Goal: Task Accomplishment & Management: Manage account settings

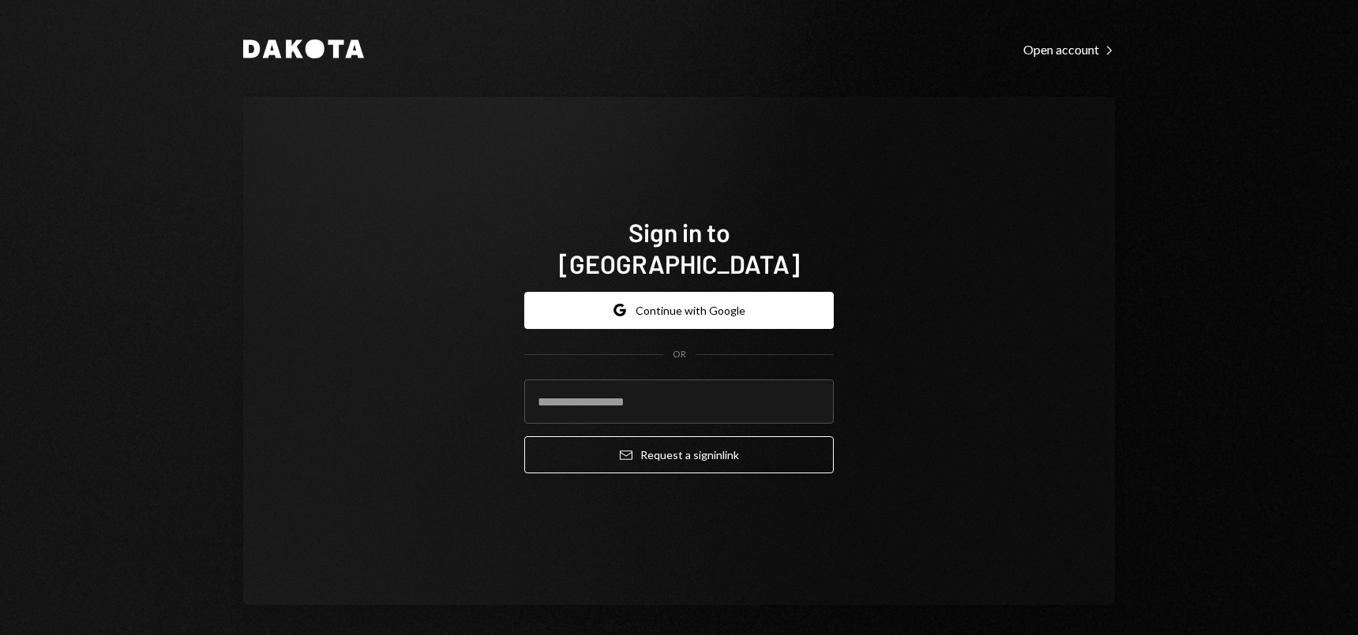
click at [669, 298] on button "Google Continue with Google" at bounding box center [678, 310] width 309 height 37
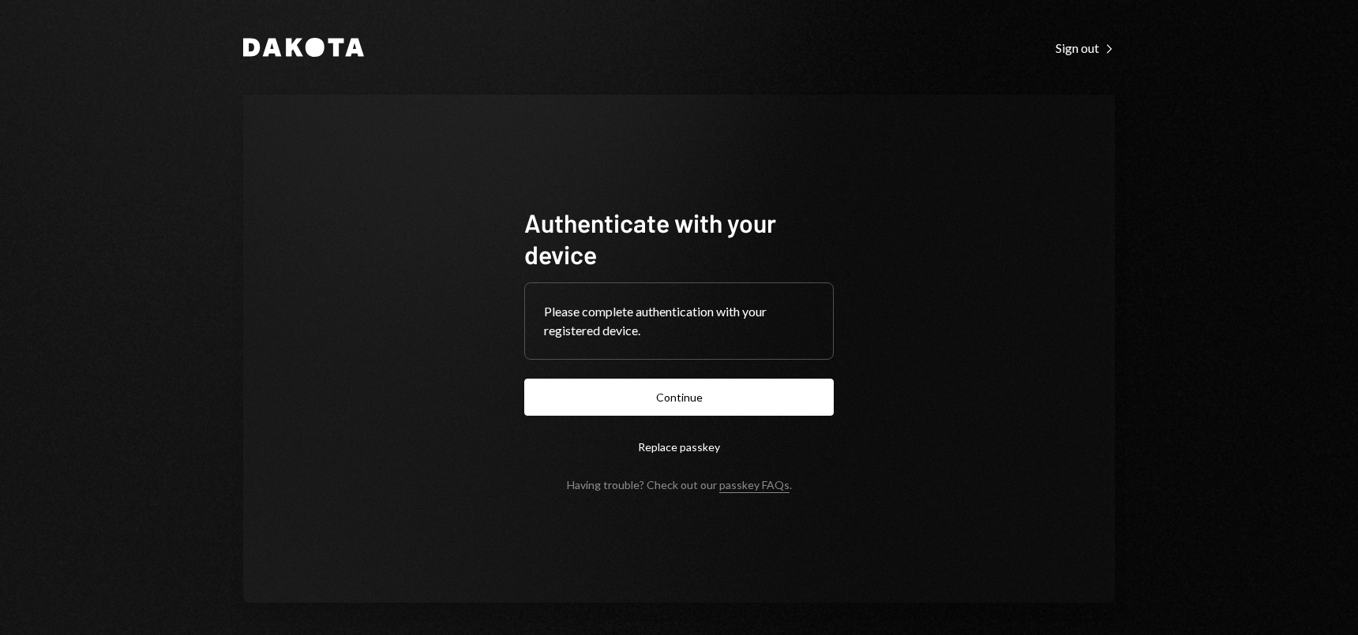
click at [652, 399] on button "Continue" at bounding box center [678, 397] width 309 height 37
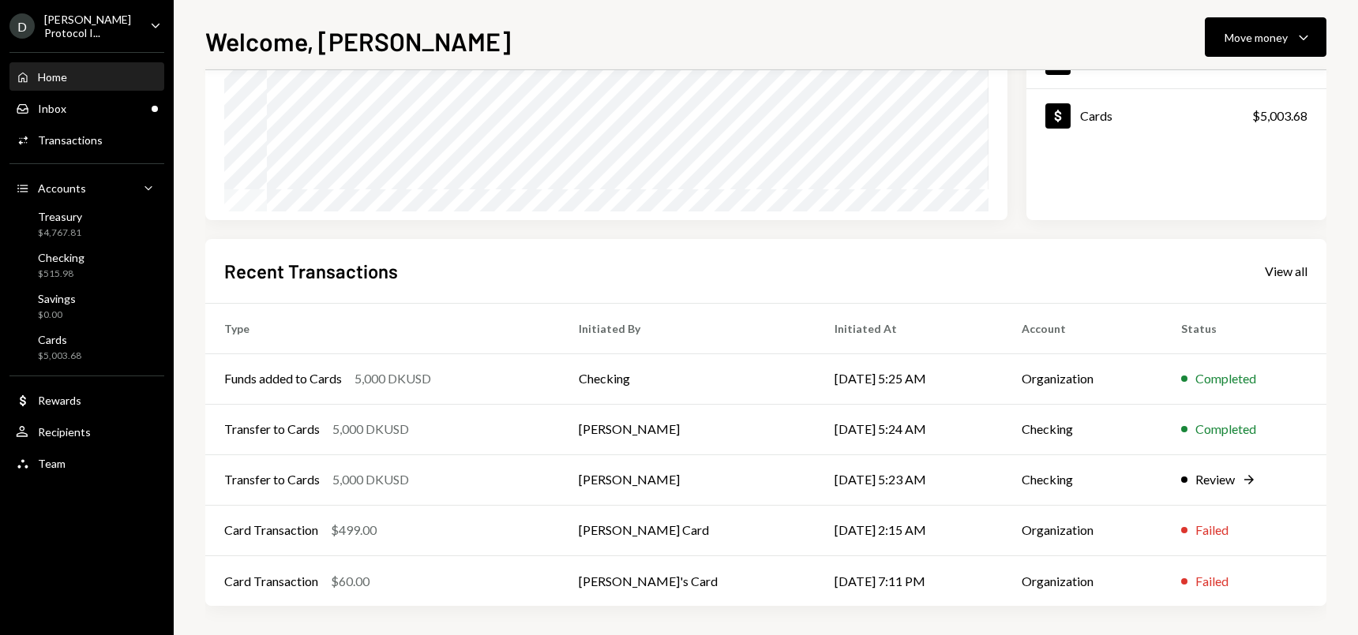
scroll to position [241, 0]
click at [1212, 540] on td "Failed" at bounding box center [1244, 528] width 164 height 51
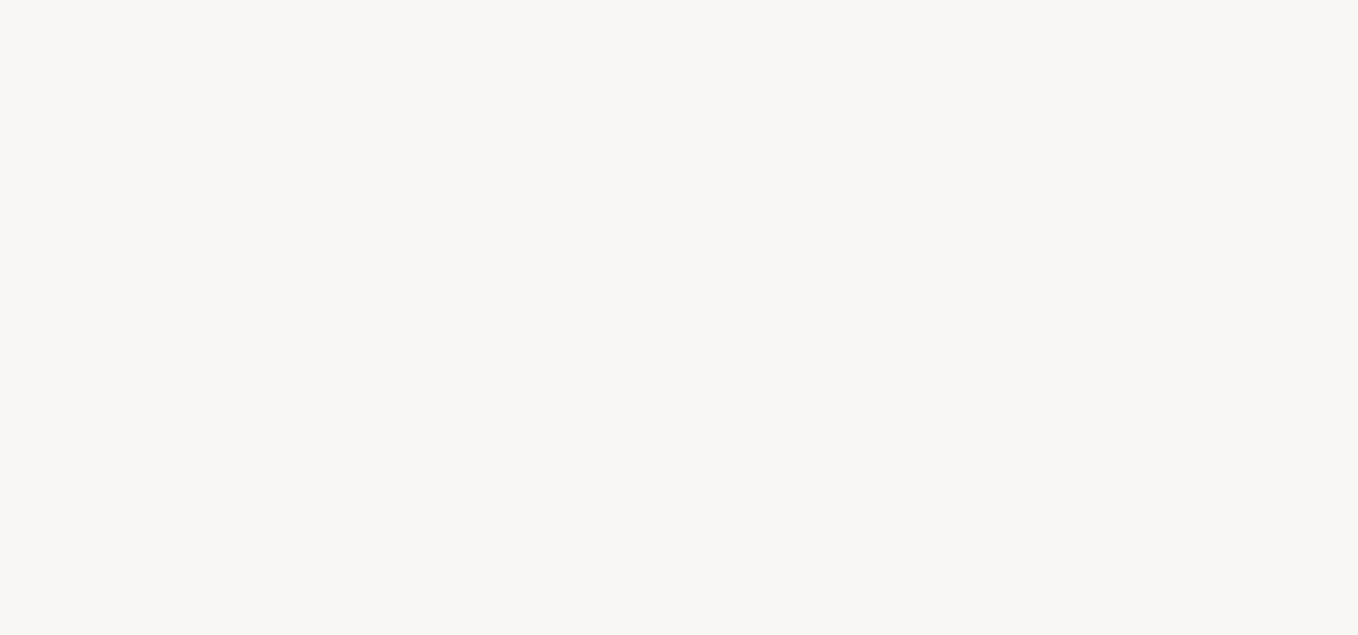
click at [885, 537] on div at bounding box center [679, 317] width 1358 height 635
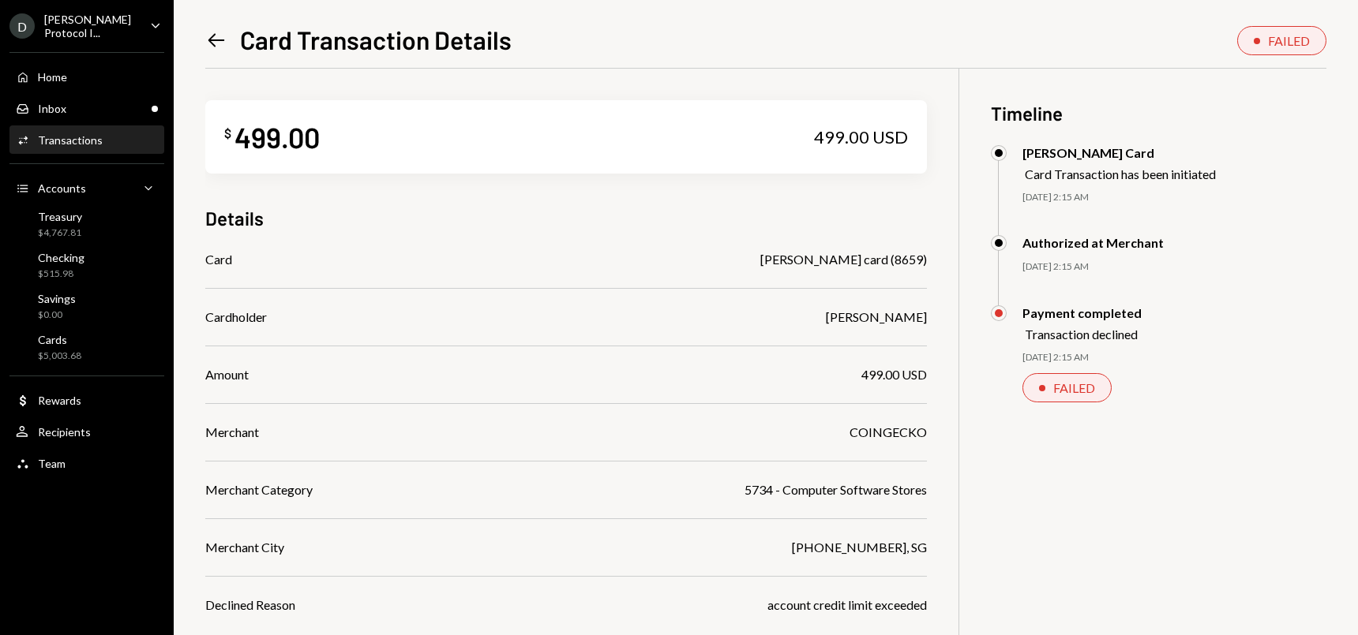
scroll to position [69, 0]
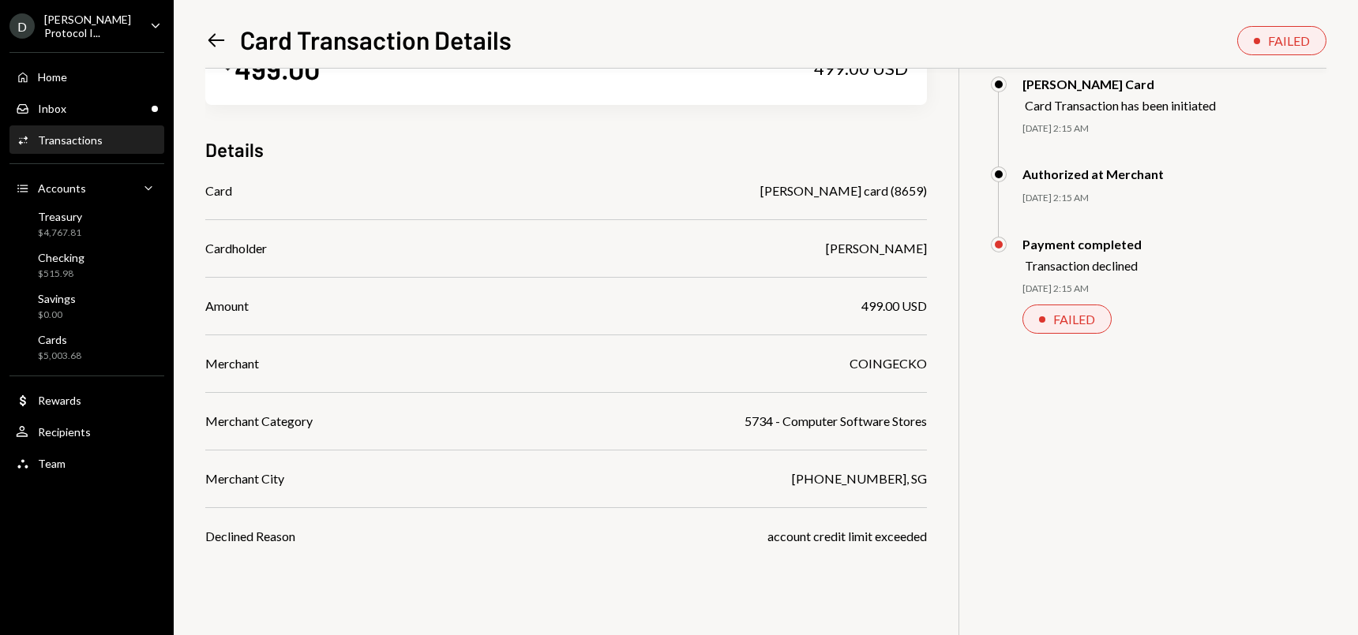
drag, startPoint x: 1051, startPoint y: 324, endPoint x: 1059, endPoint y: 305, distance: 19.8
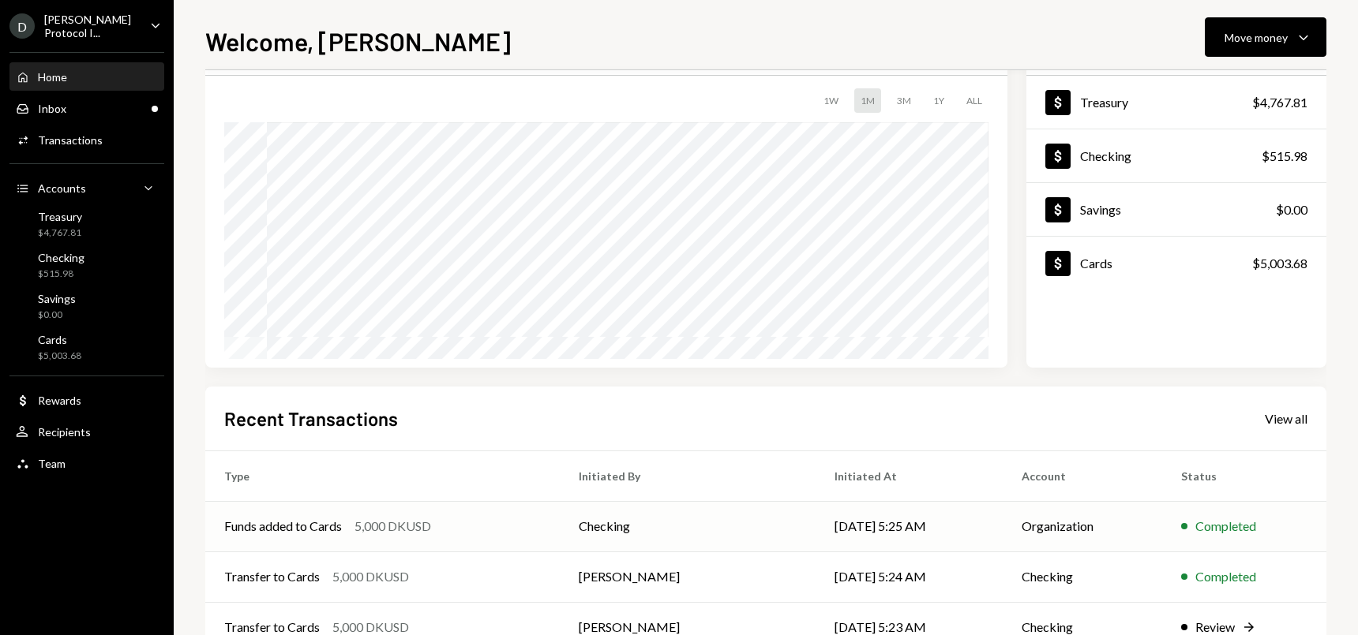
scroll to position [241, 0]
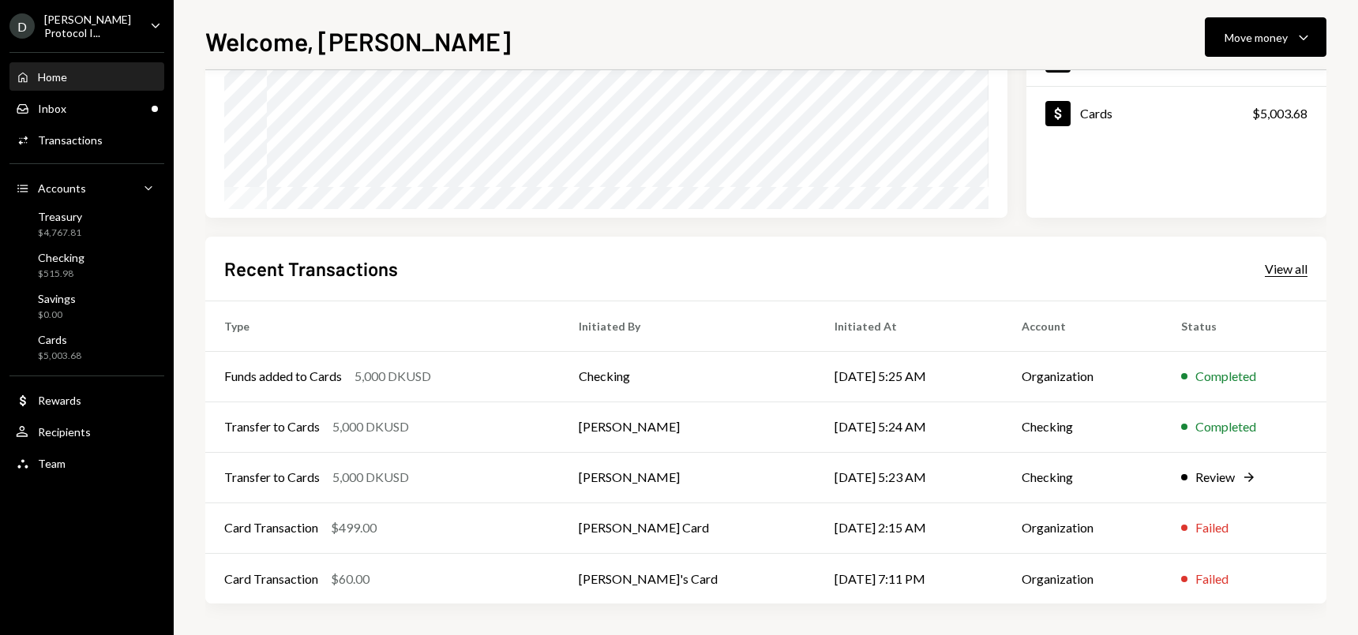
click at [1289, 264] on div "View all" at bounding box center [1285, 269] width 43 height 16
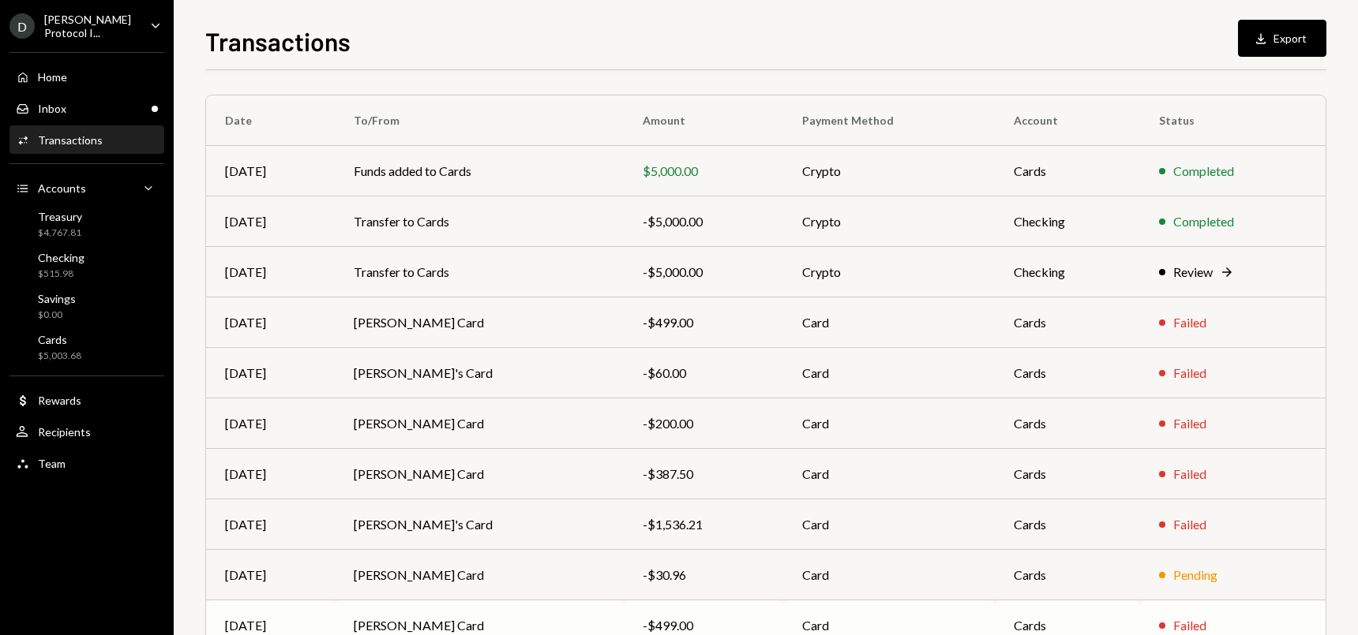
scroll to position [31, 0]
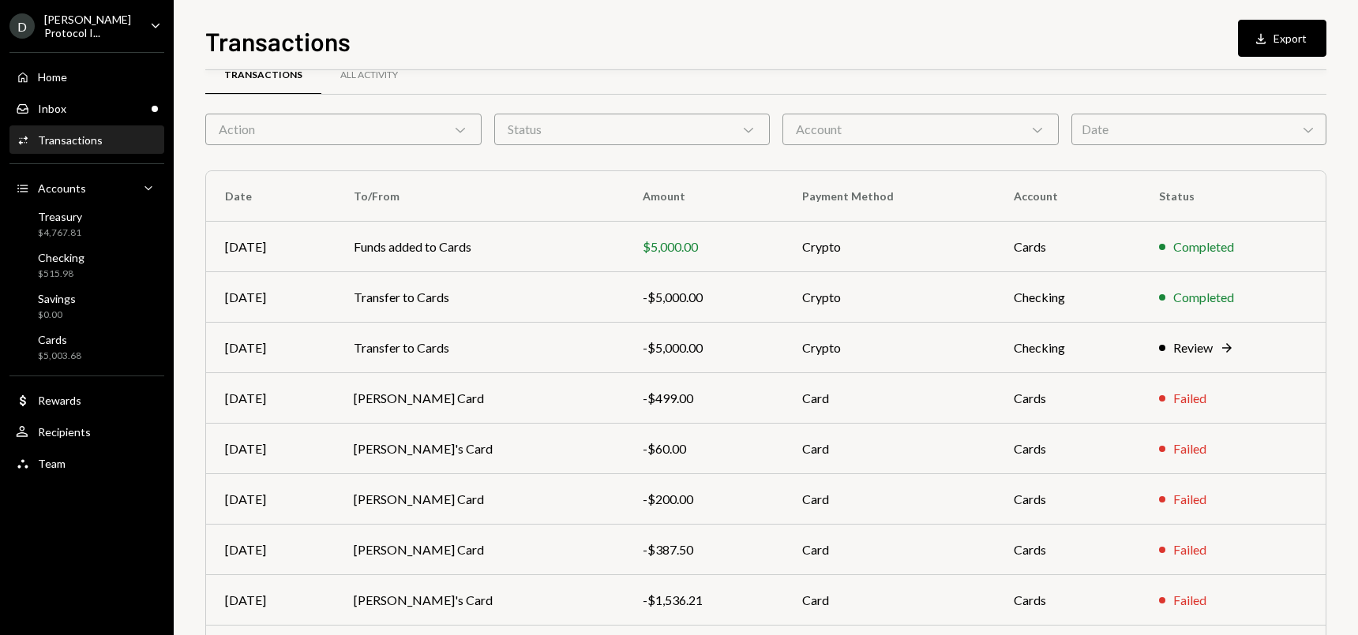
click at [859, 45] on div "Transactions Download Export" at bounding box center [765, 39] width 1121 height 35
